Goal: Task Accomplishment & Management: Use online tool/utility

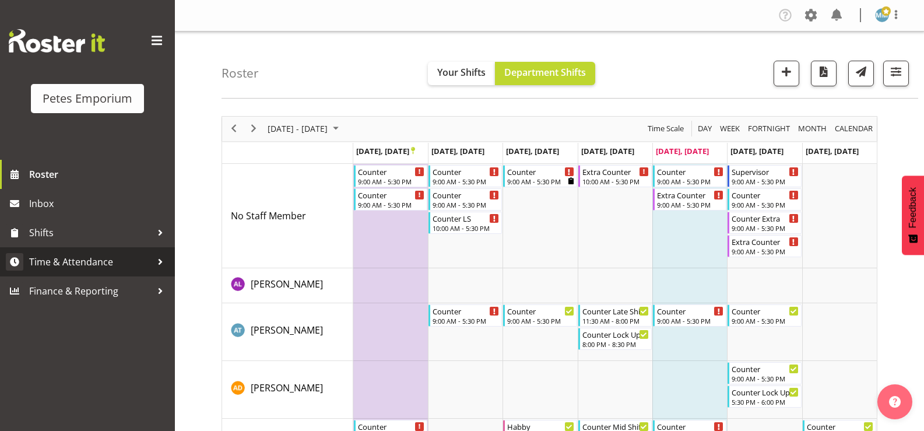
click at [104, 261] on span "Time & Attendance" at bounding box center [90, 261] width 122 height 17
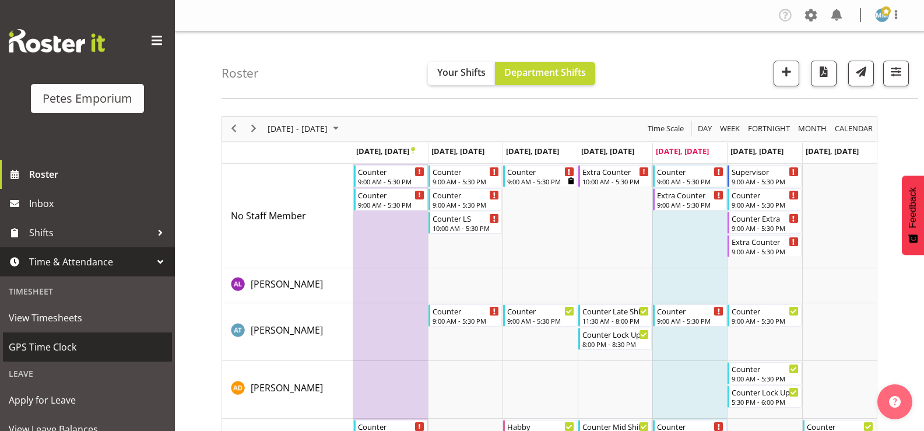
click at [64, 342] on span "GPS Time Clock" at bounding box center [87, 346] width 157 height 17
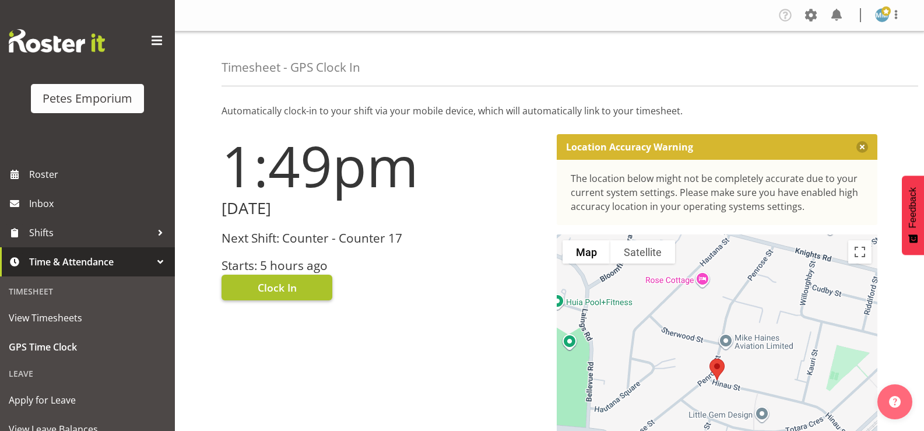
click at [281, 281] on span "Clock In" at bounding box center [277, 287] width 39 height 15
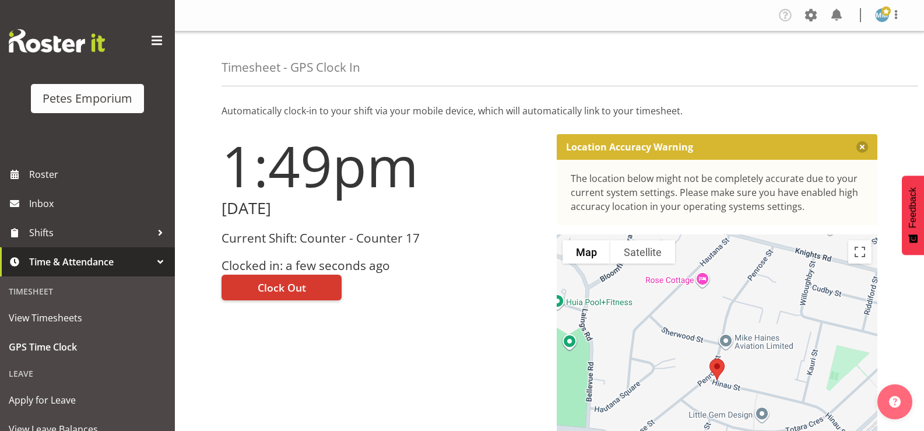
click at [886, 18] on img at bounding box center [882, 15] width 14 height 14
click at [832, 64] on link "Log Out" at bounding box center [847, 61] width 112 height 21
